Goal: Information Seeking & Learning: Learn about a topic

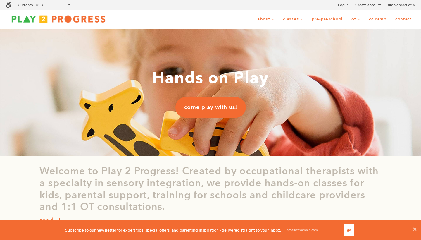
scroll to position [0, 0]
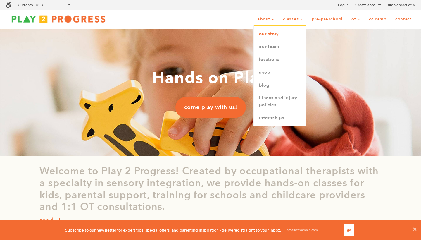
click at [264, 36] on link "Our Story" at bounding box center [280, 33] width 52 height 13
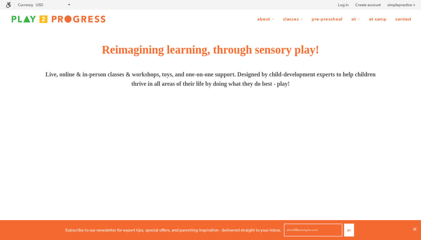
scroll to position [0, 0]
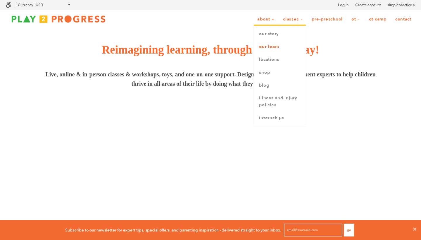
click at [259, 46] on link "Our Team" at bounding box center [280, 46] width 52 height 13
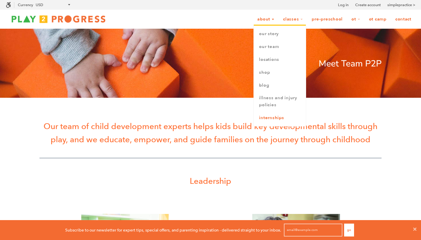
click at [264, 119] on link "Internships" at bounding box center [280, 117] width 52 height 13
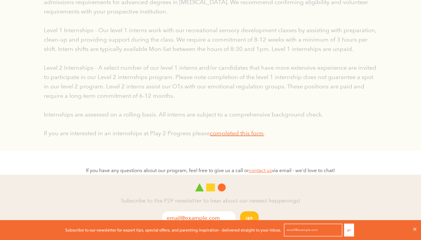
scroll to position [146, 0]
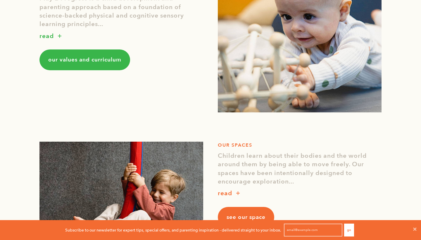
scroll to position [416, 0]
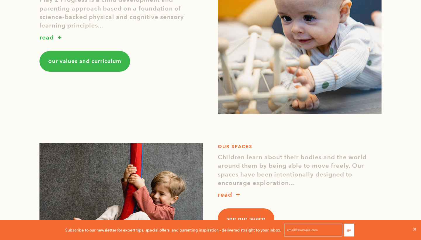
click at [97, 64] on link "our values and curriculum" at bounding box center [84, 61] width 91 height 20
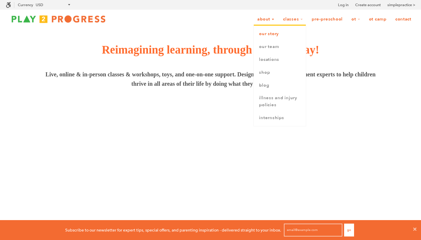
click at [261, 33] on link "Our Story" at bounding box center [280, 33] width 52 height 13
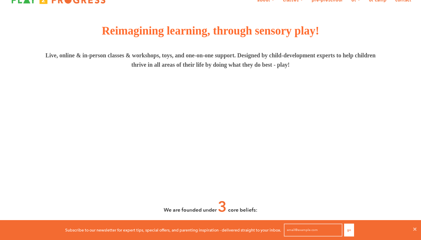
scroll to position [14, 0]
